Goal: Communication & Community: Answer question/provide support

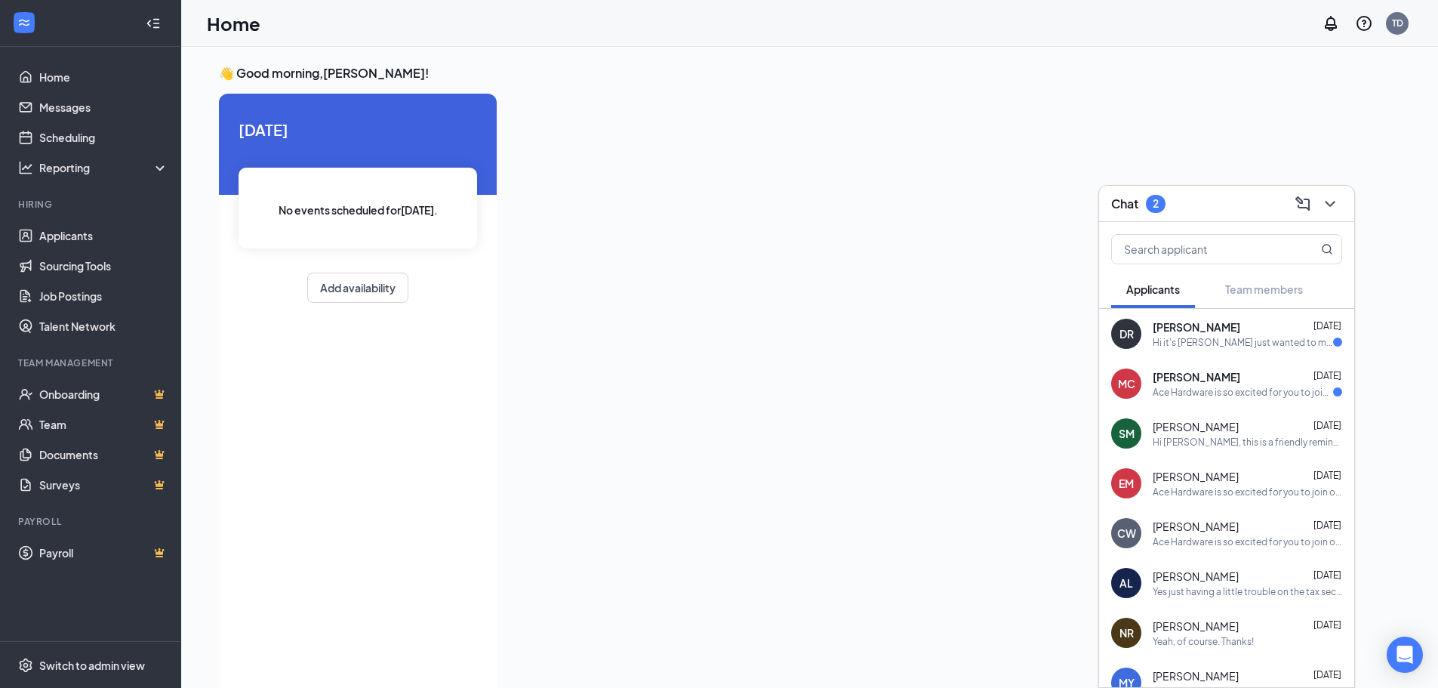
click at [1257, 333] on div "David Rodriguez Aug 26" at bounding box center [1246, 326] width 189 height 15
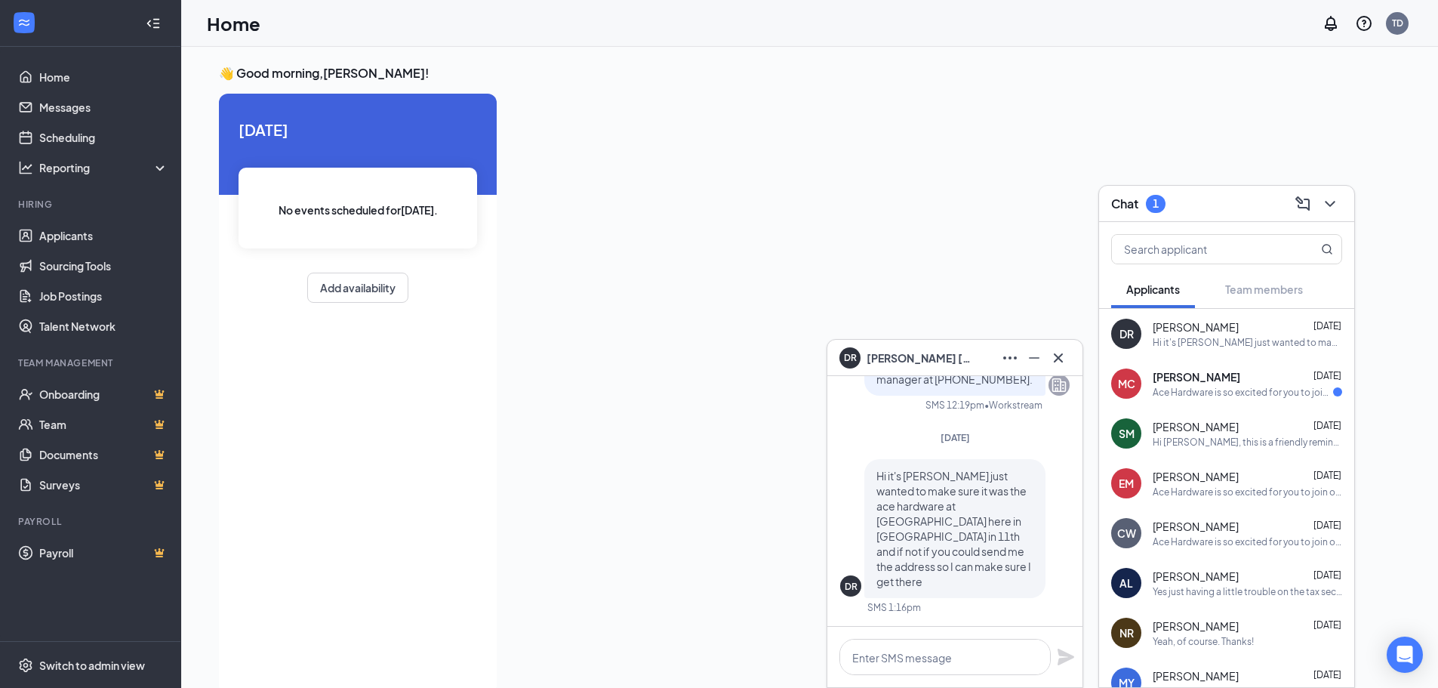
click at [685, 355] on div at bounding box center [931, 389] width 845 height 591
click at [39, 125] on link "Scheduling" at bounding box center [103, 137] width 129 height 30
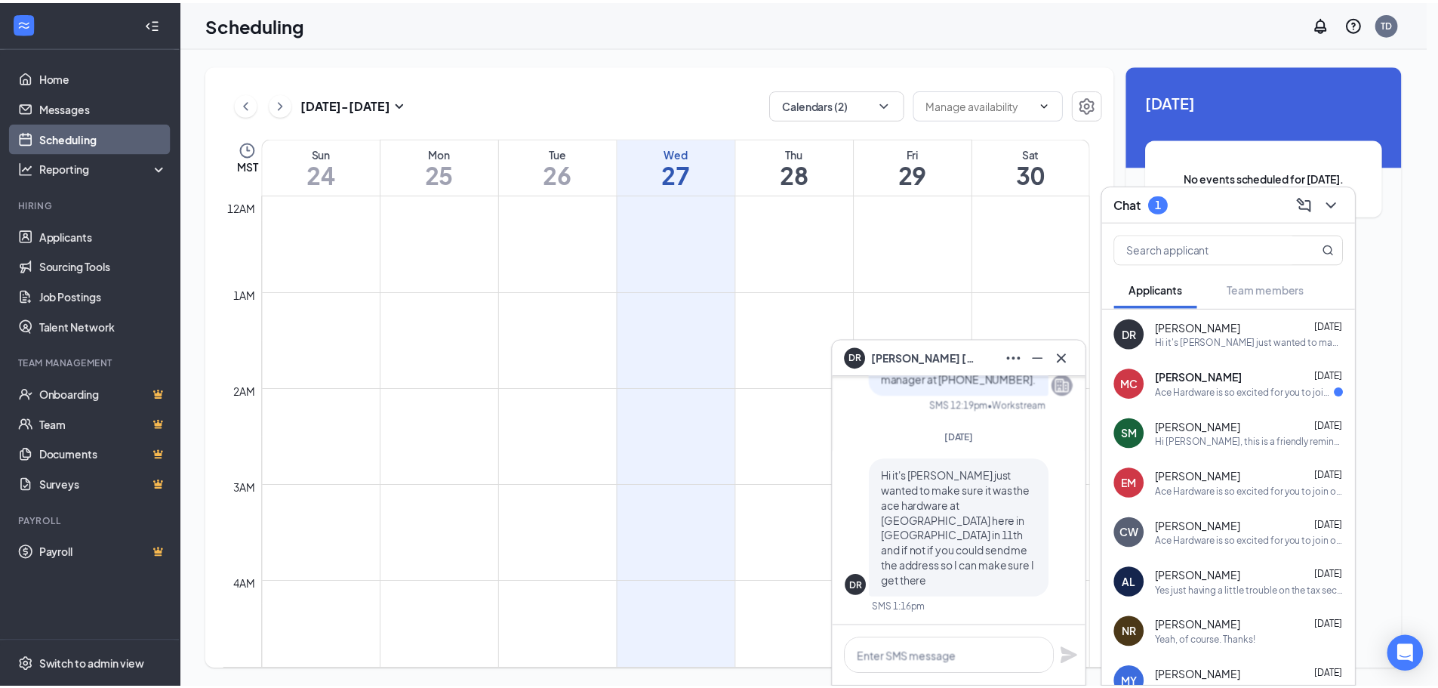
scroll to position [742, 0]
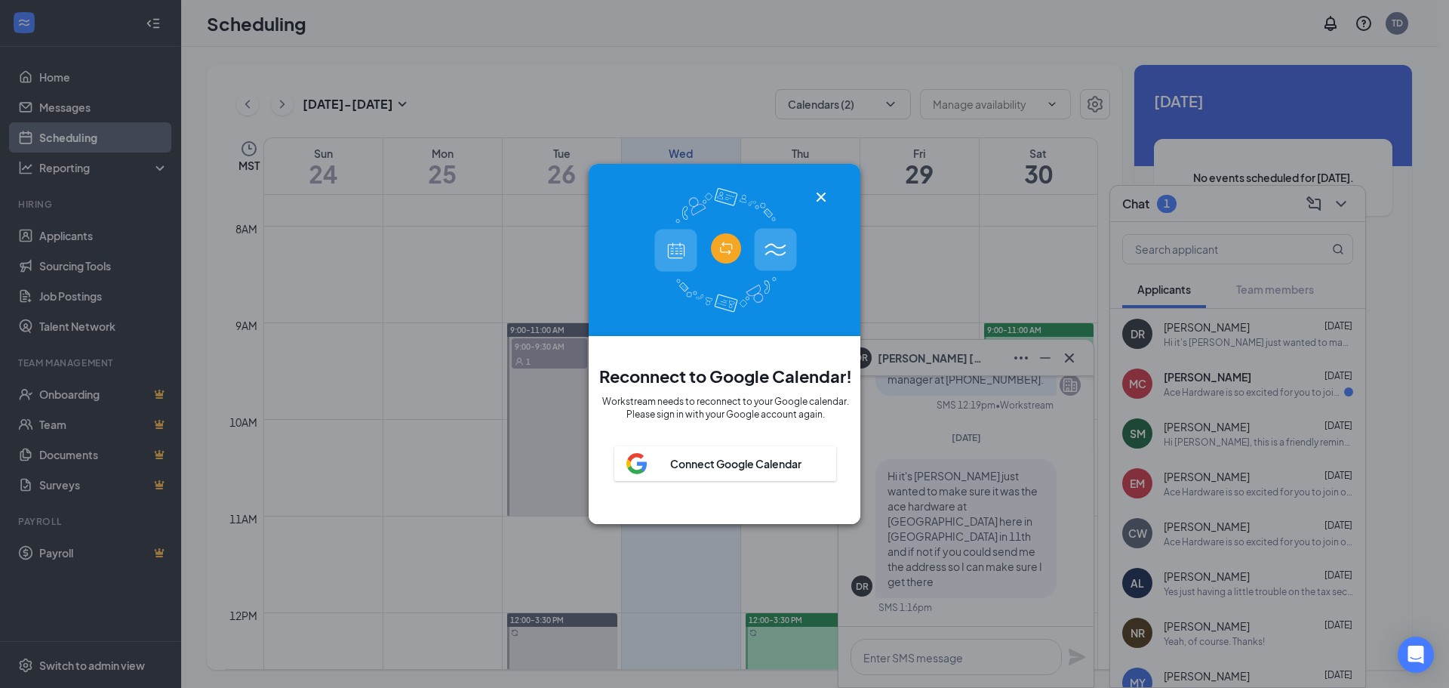
click at [823, 190] on icon "Cross" at bounding box center [821, 197] width 18 height 18
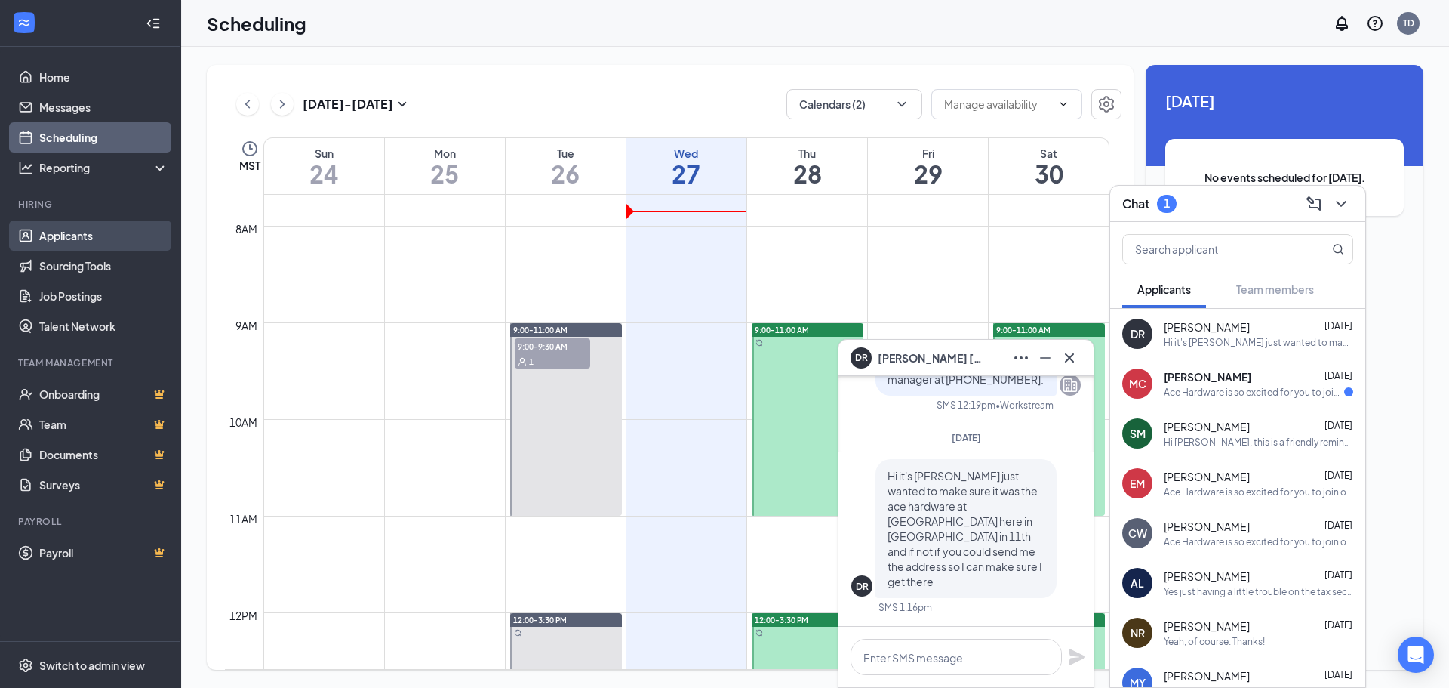
click at [91, 227] on link "Applicants" at bounding box center [103, 235] width 129 height 30
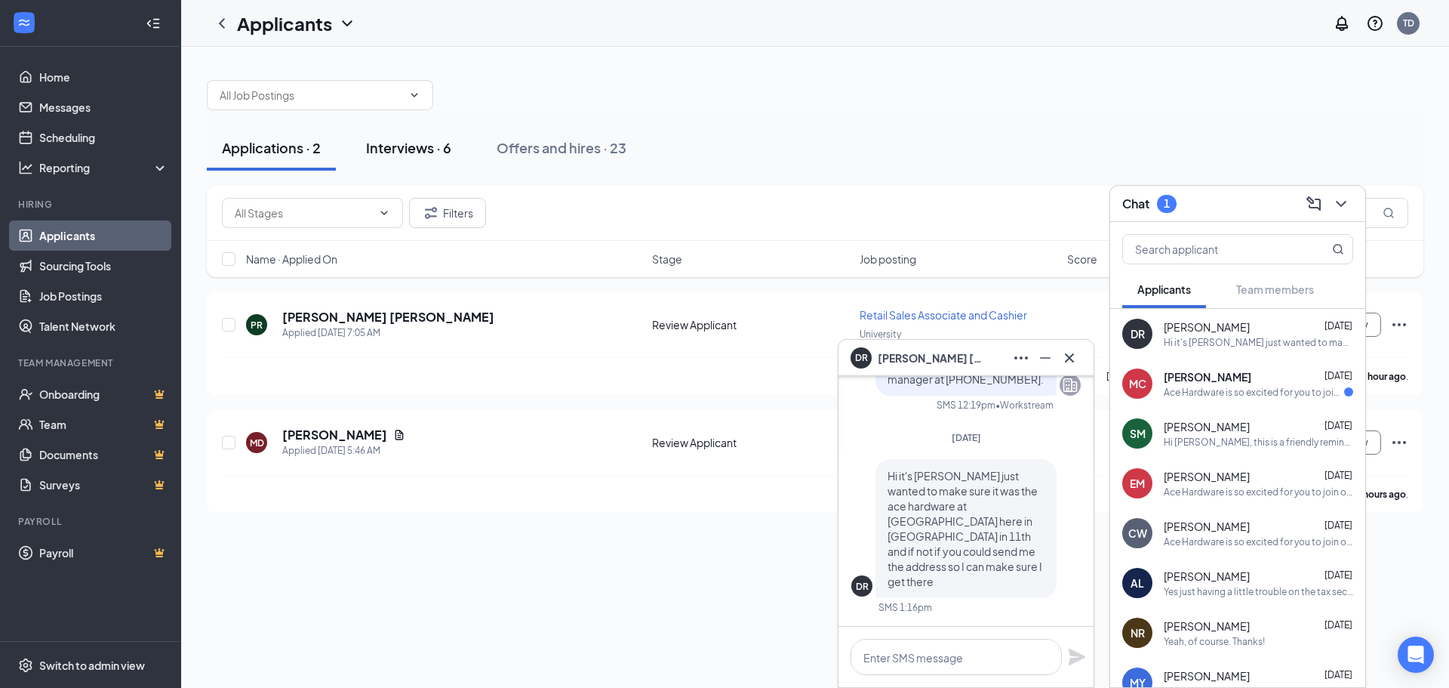
click at [441, 140] on div "Interviews · 6" at bounding box center [408, 147] width 85 height 19
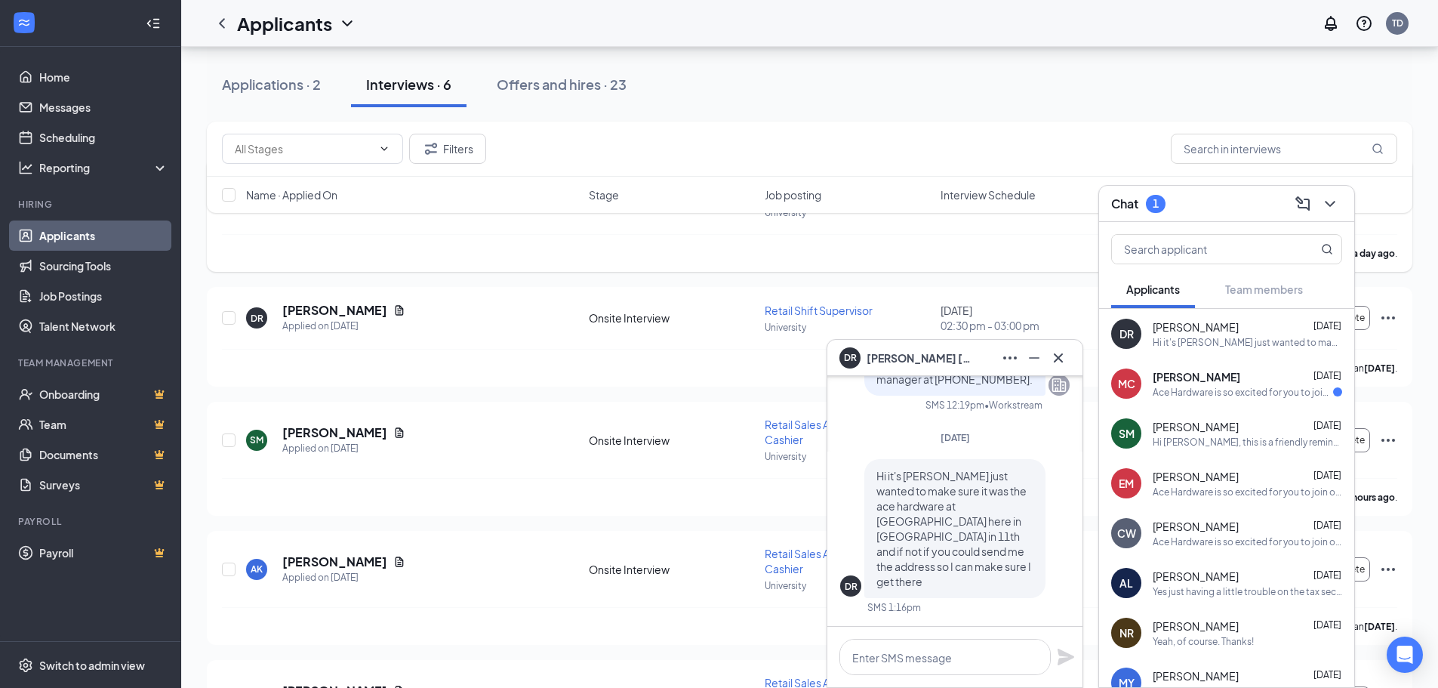
scroll to position [151, 0]
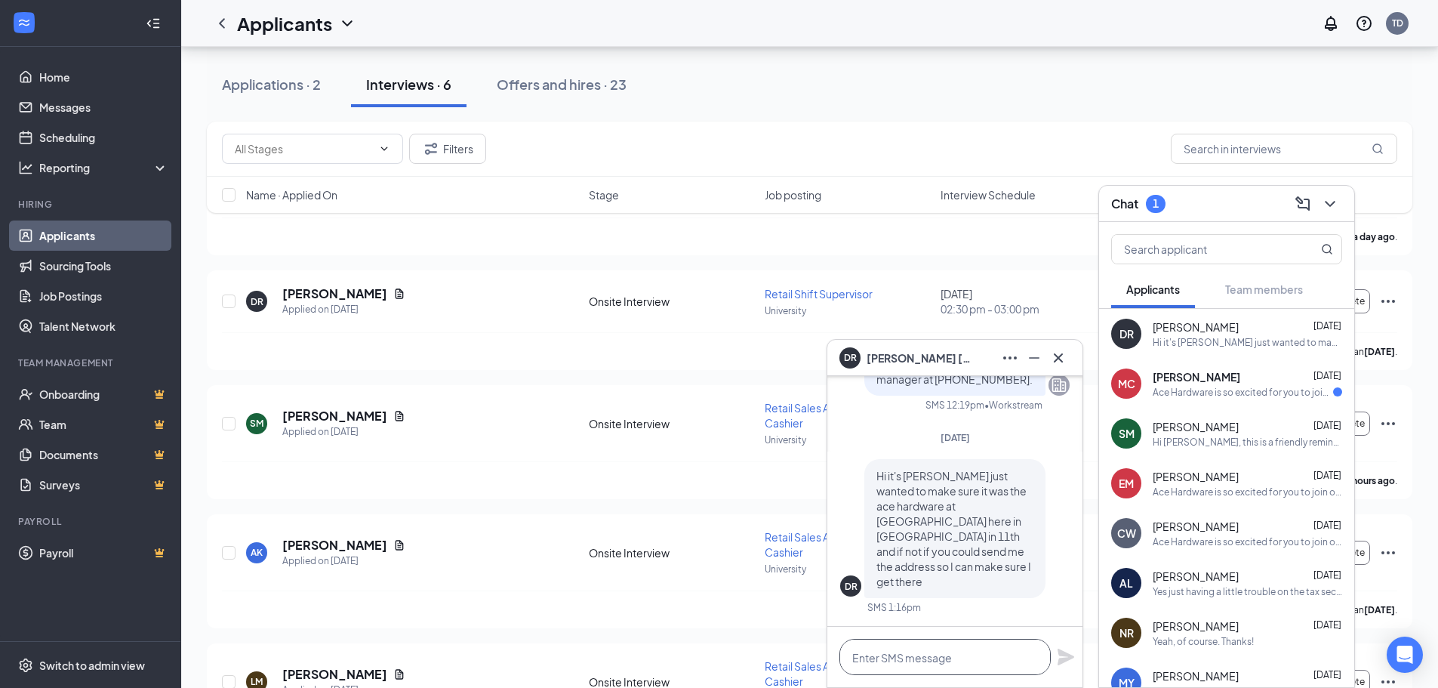
click at [952, 645] on textarea at bounding box center [944, 656] width 211 height 36
type textarea "Yes that is the correct location"
click at [1064, 662] on icon "Plane" at bounding box center [1065, 656] width 17 height 17
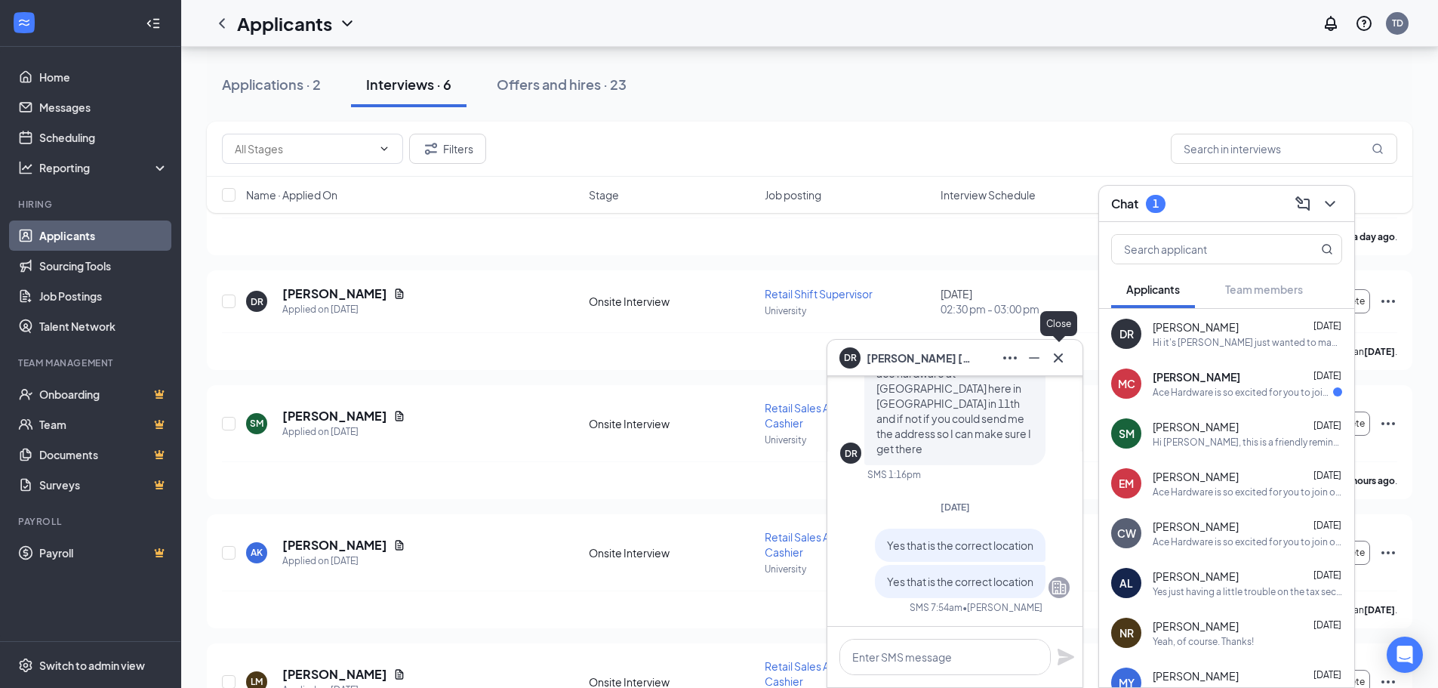
click at [1051, 358] on icon "Cross" at bounding box center [1058, 358] width 18 height 18
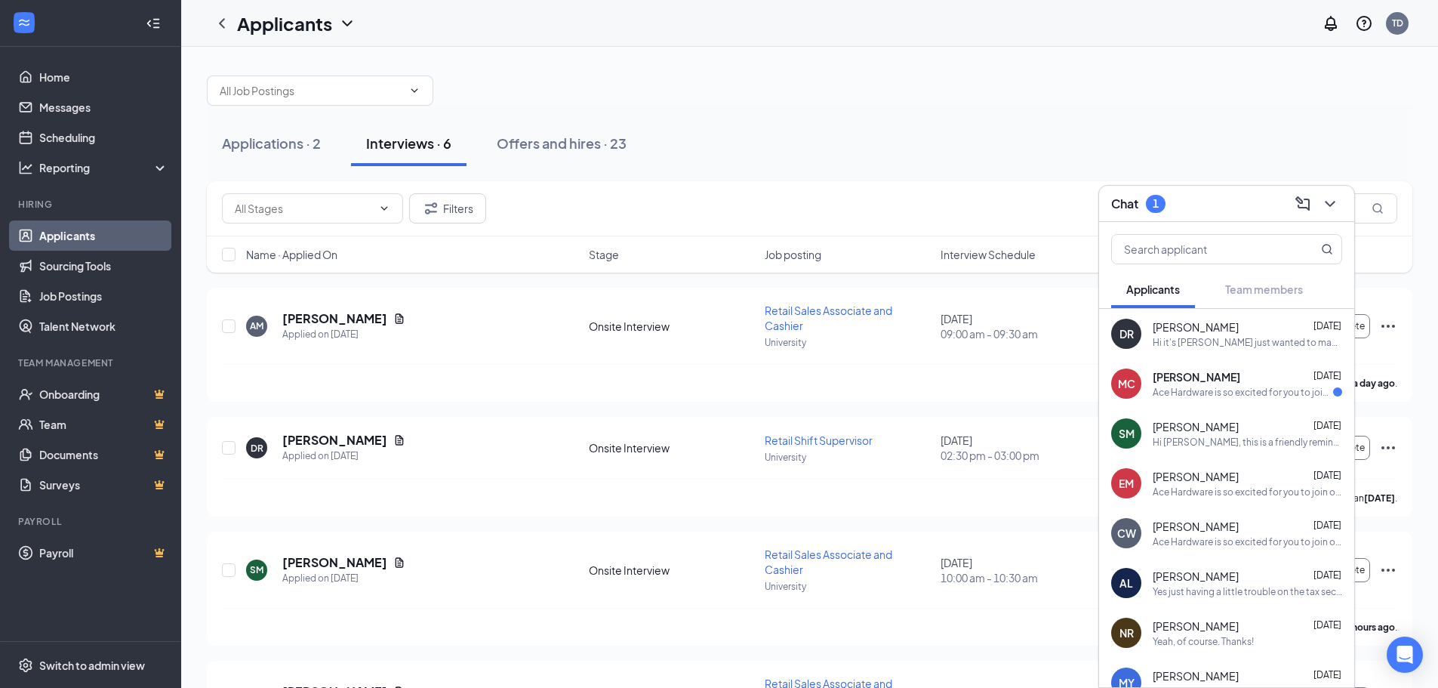
scroll to position [0, 0]
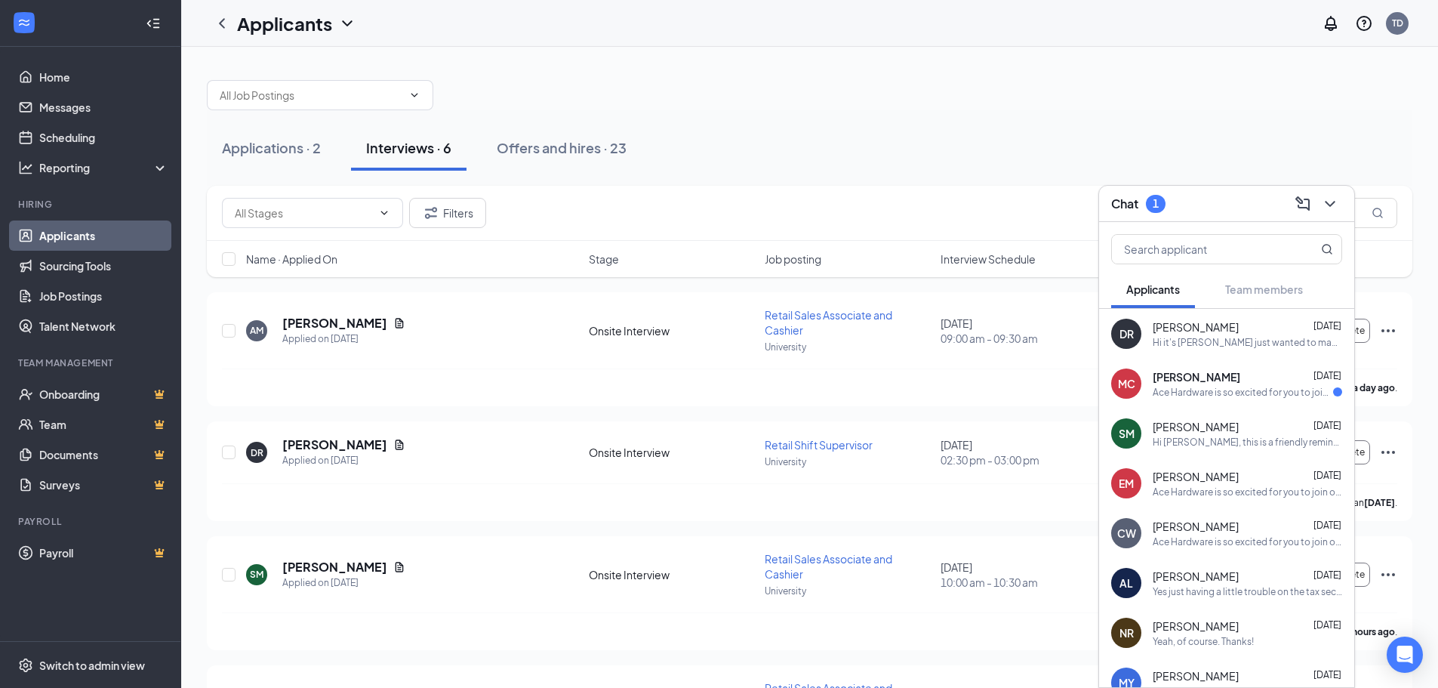
click at [1180, 380] on span "[PERSON_NAME]" at bounding box center [1196, 376] width 88 height 15
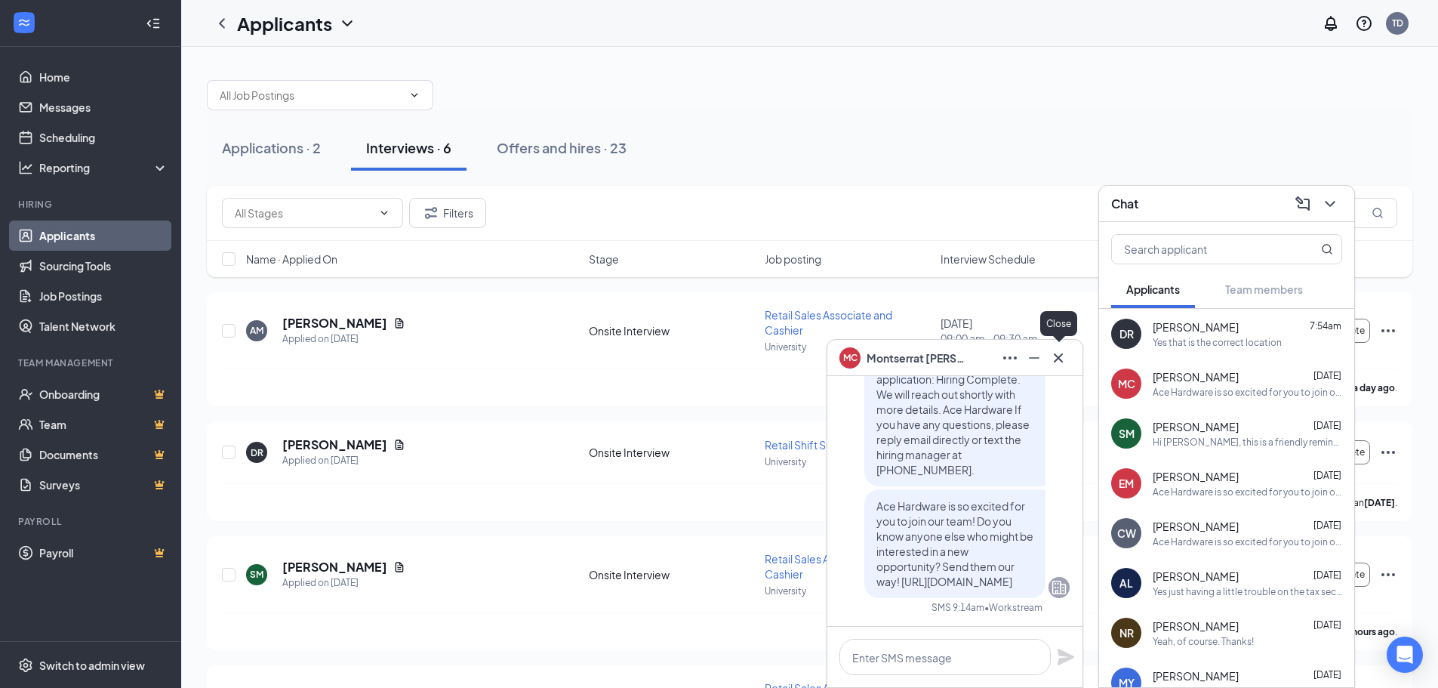
click at [1063, 346] on button at bounding box center [1058, 358] width 24 height 24
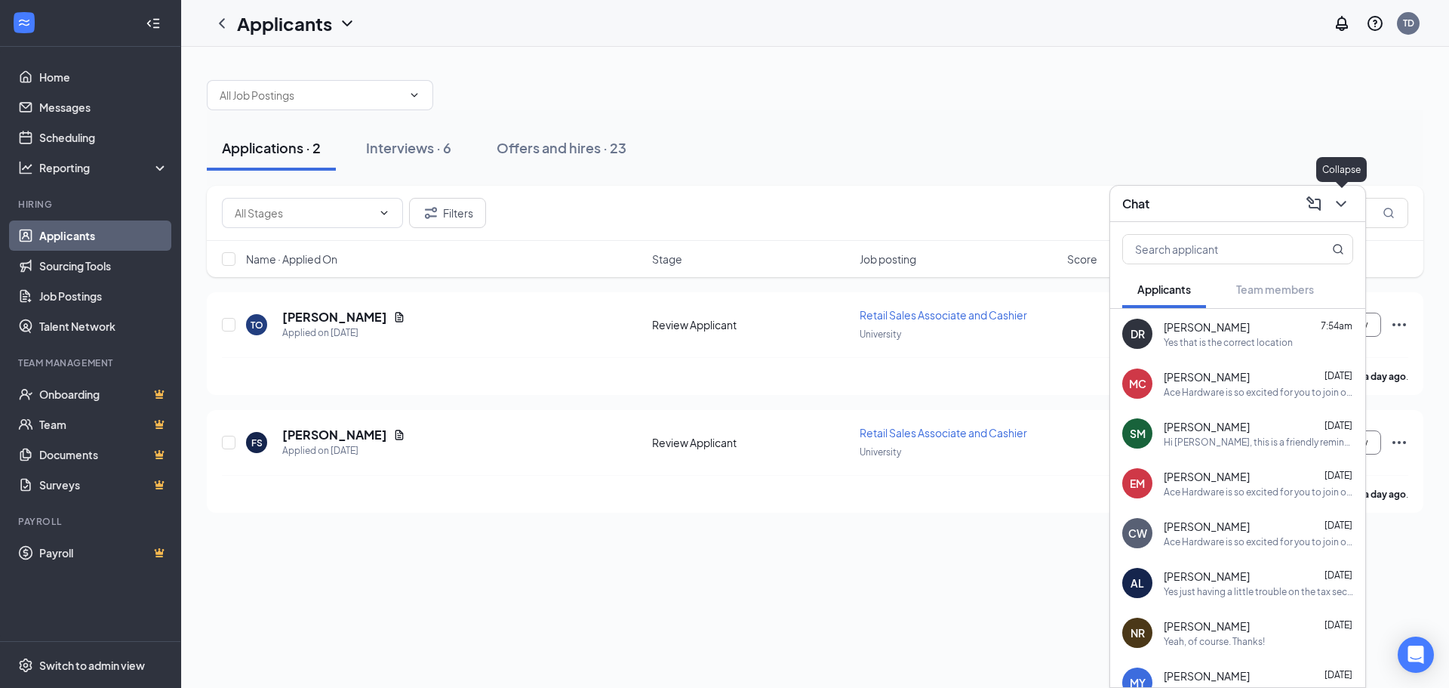
click at [1342, 198] on icon "ChevronDown" at bounding box center [1341, 204] width 18 height 18
